Goal: Transaction & Acquisition: Subscribe to service/newsletter

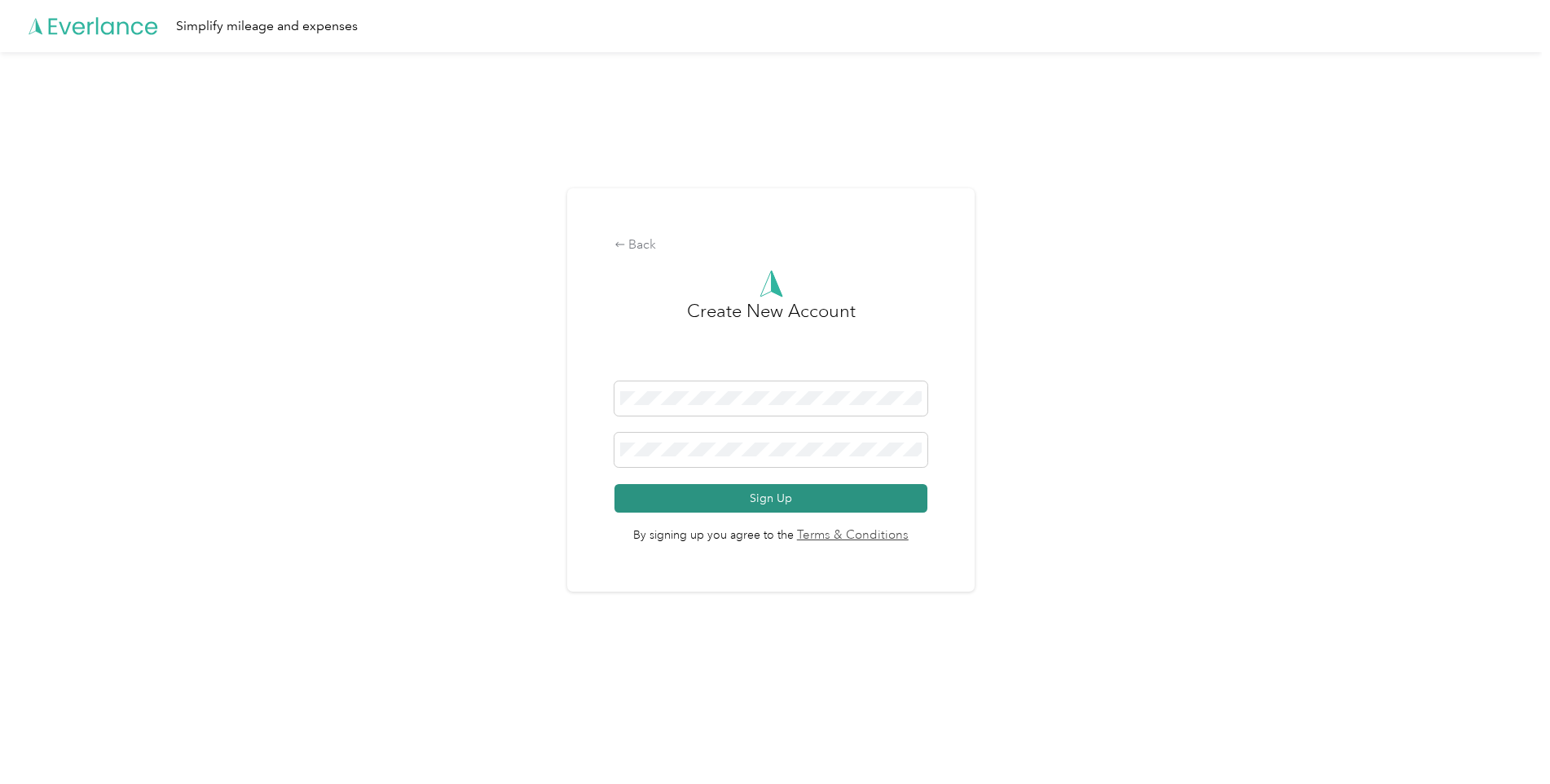
click at [886, 501] on button "Sign Up" at bounding box center [771, 499] width 313 height 29
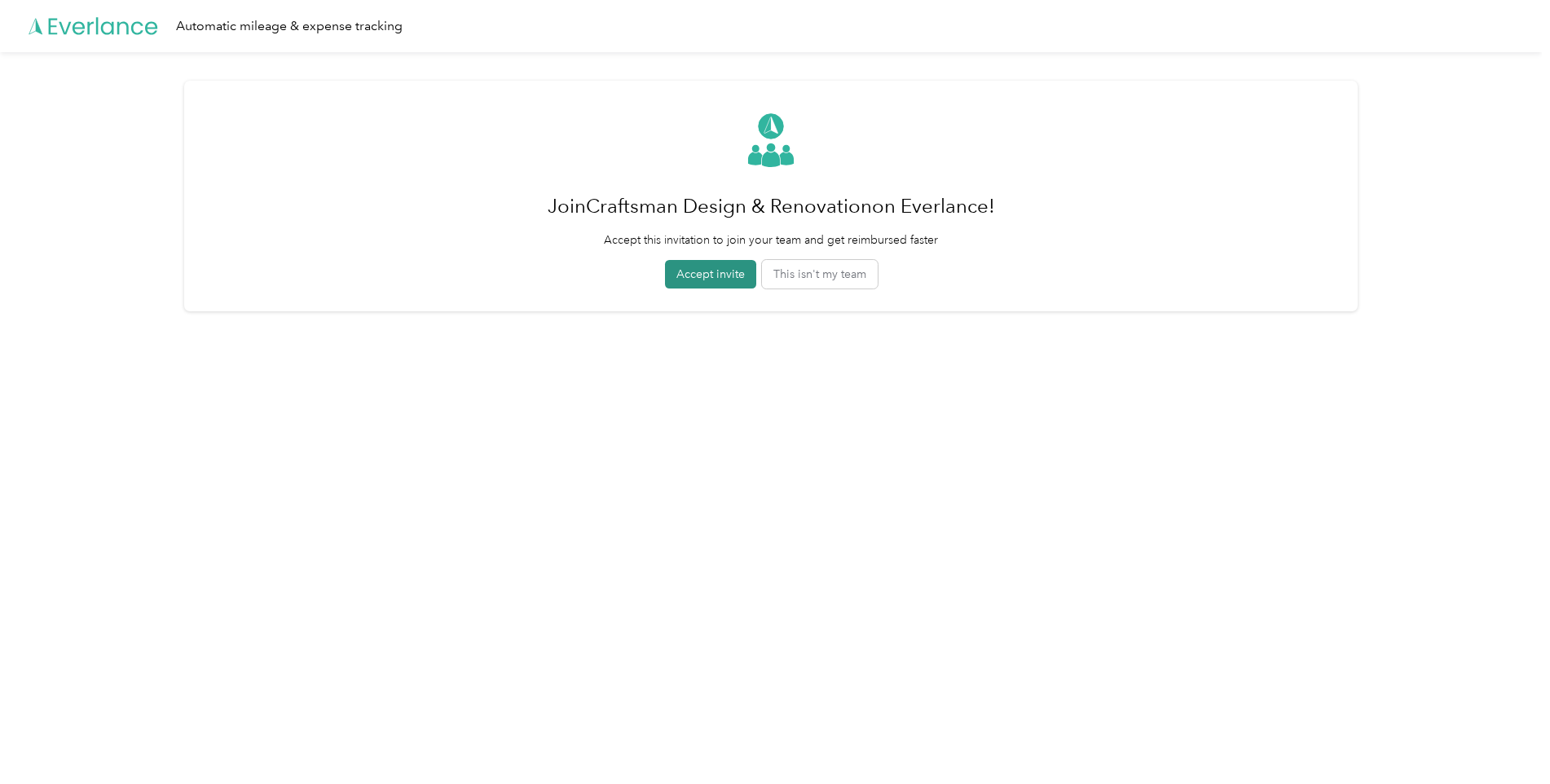
click at [695, 274] on button "Accept invite" at bounding box center [710, 275] width 92 height 29
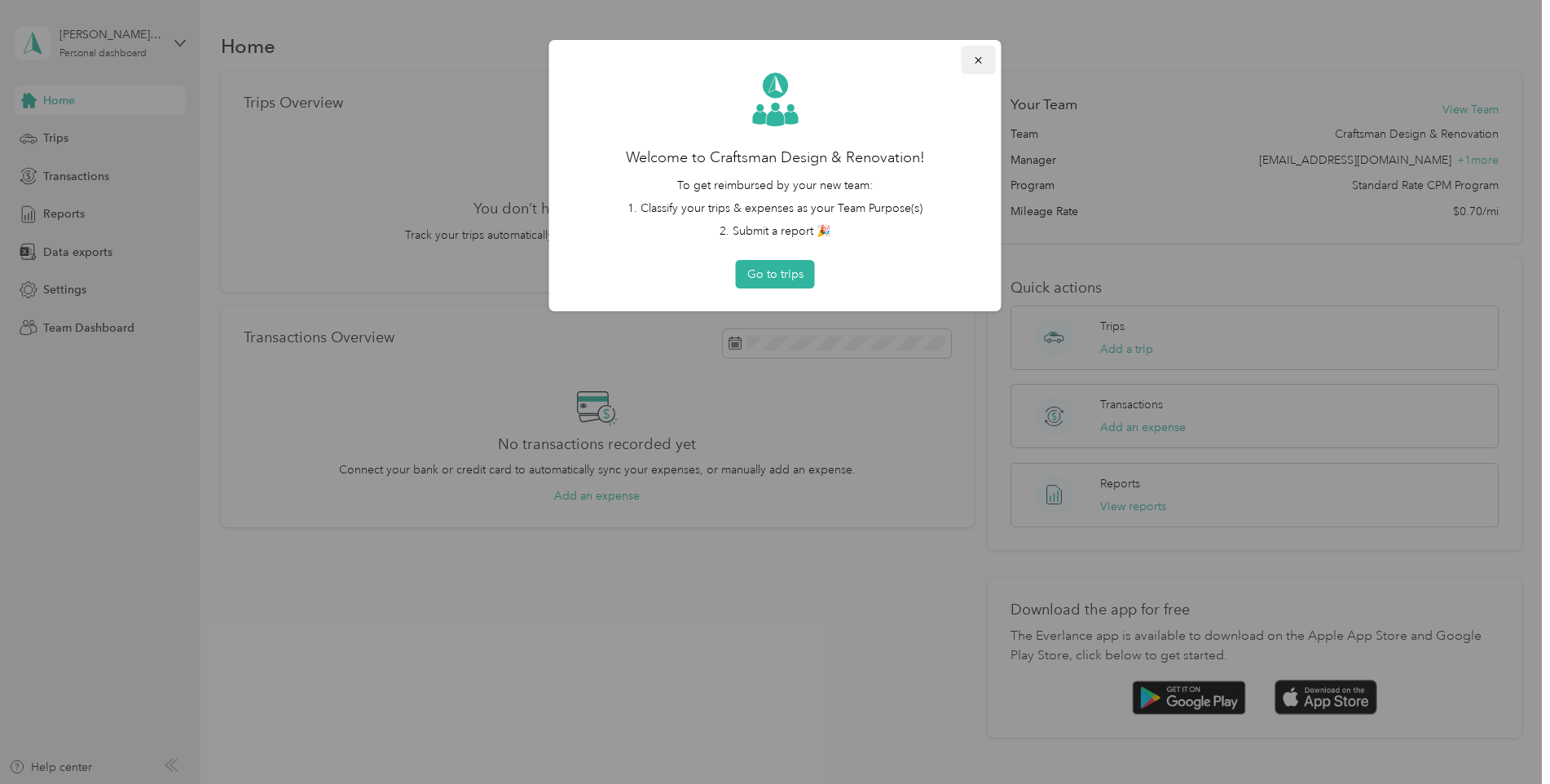
click at [973, 55] on icon "button" at bounding box center [979, 61] width 12 height 12
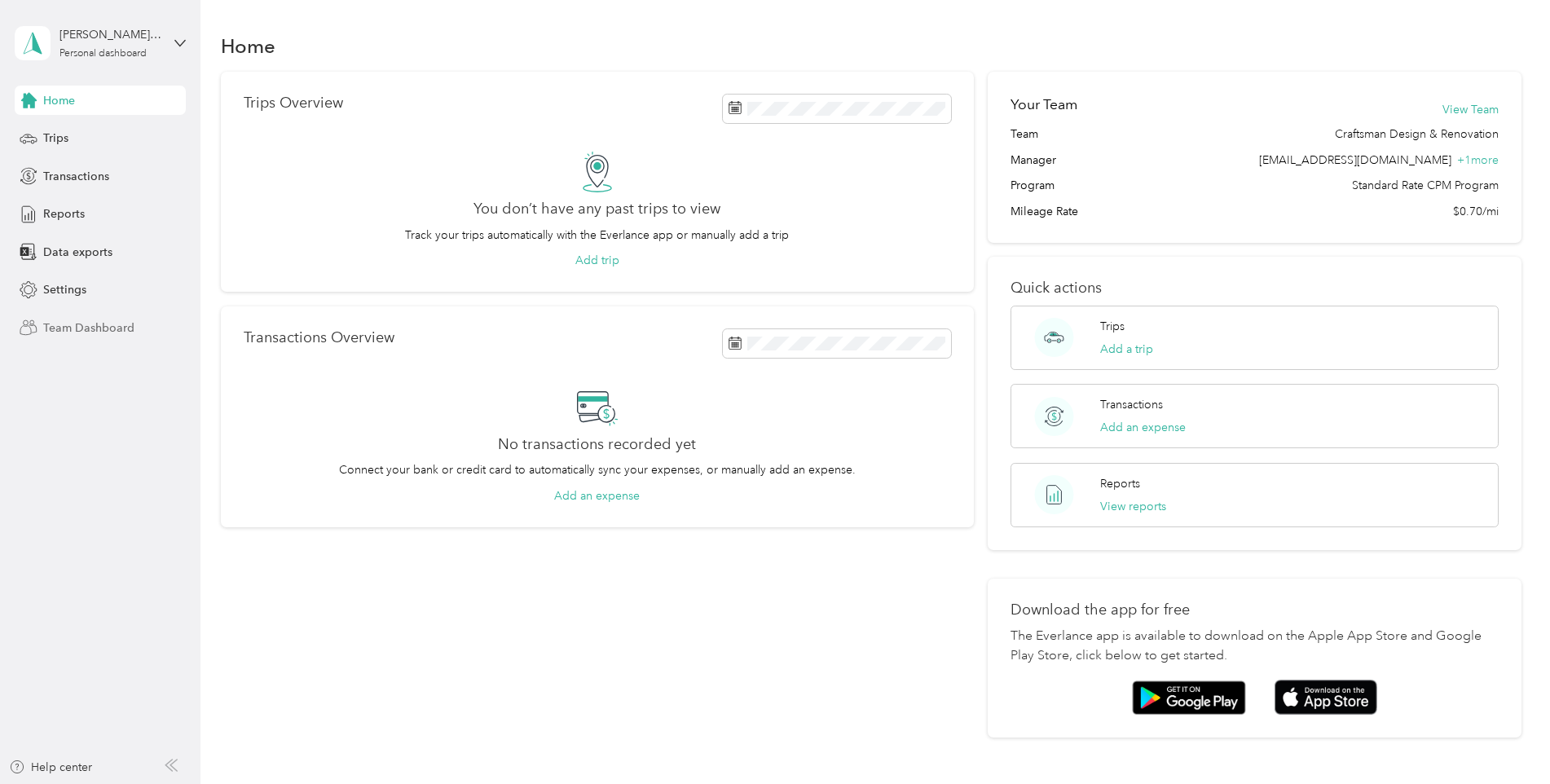
click at [92, 327] on span "Team Dashboard" at bounding box center [89, 328] width 92 height 17
